Goal: Transaction & Acquisition: Purchase product/service

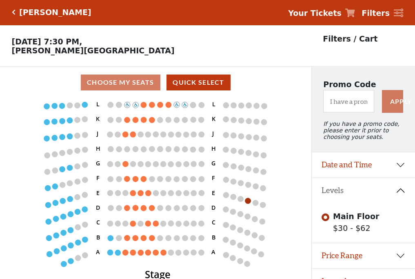
scroll to position [17, 0]
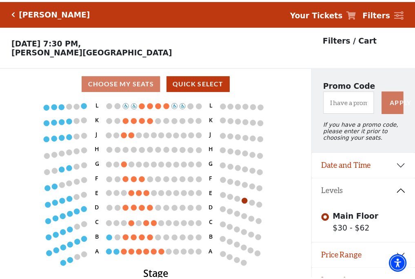
scroll to position [17, 0]
